Goal: Task Accomplishment & Management: Manage account settings

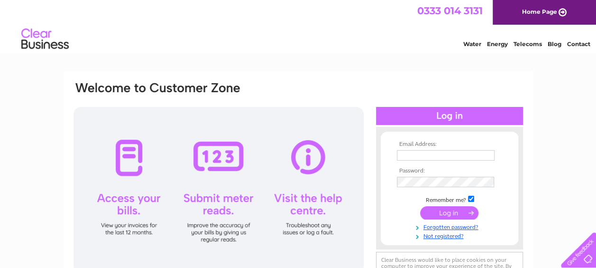
type input "[EMAIL_ADDRESS][DOMAIN_NAME]"
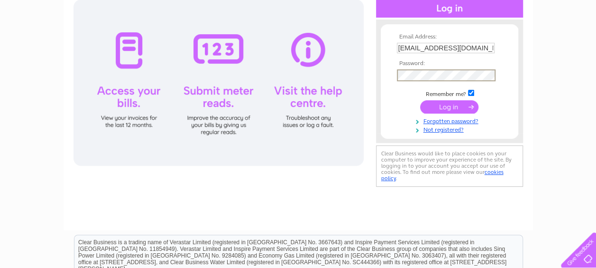
scroll to position [145, 0]
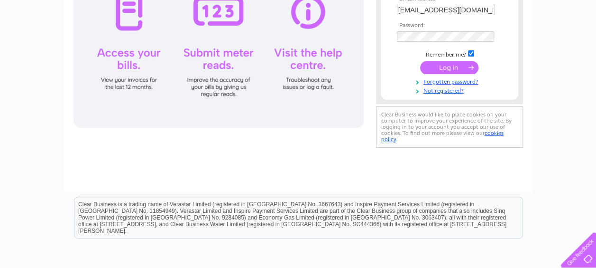
click at [446, 65] on input "submit" at bounding box center [449, 67] width 58 height 13
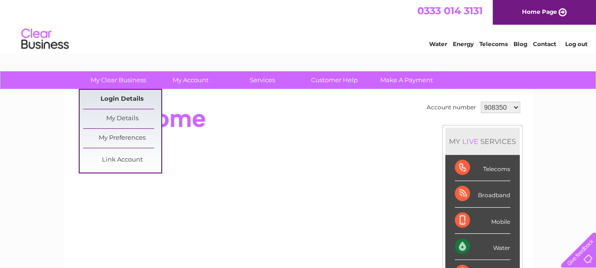
click at [113, 102] on link "Login Details" at bounding box center [122, 99] width 78 height 19
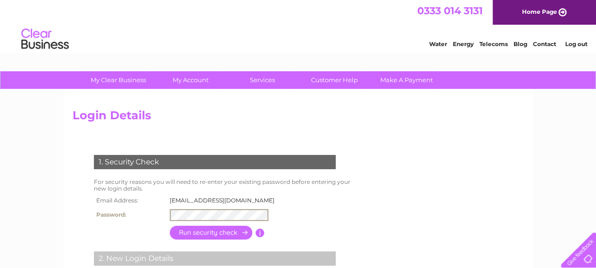
click at [210, 231] on input "button" at bounding box center [211, 232] width 83 height 14
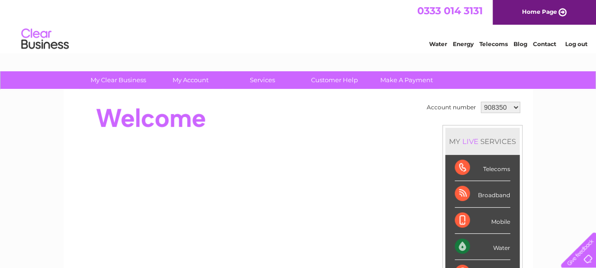
click at [513, 105] on select "908350 1105490" at bounding box center [500, 107] width 39 height 11
select select "1105490"
click at [481, 102] on select "908350 1105490" at bounding box center [500, 107] width 39 height 11
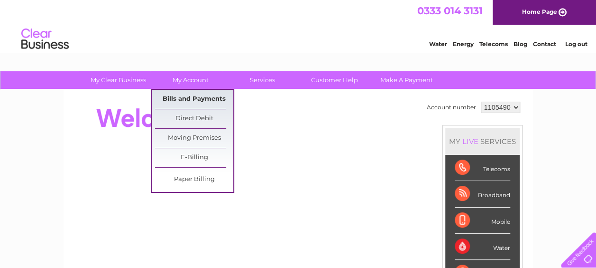
click at [177, 100] on link "Bills and Payments" at bounding box center [194, 99] width 78 height 19
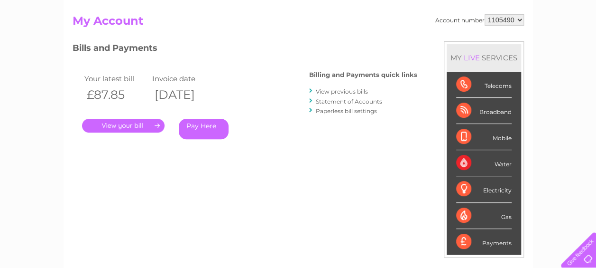
scroll to position [101, 0]
